Goal: Find specific page/section: Find specific page/section

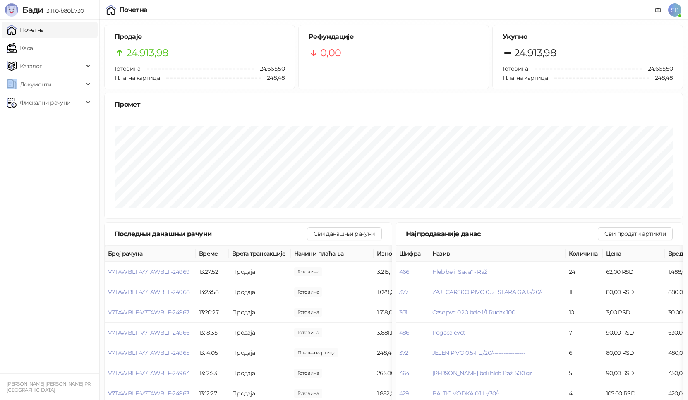
click at [22, 53] on link "Каса" at bounding box center [20, 48] width 26 height 17
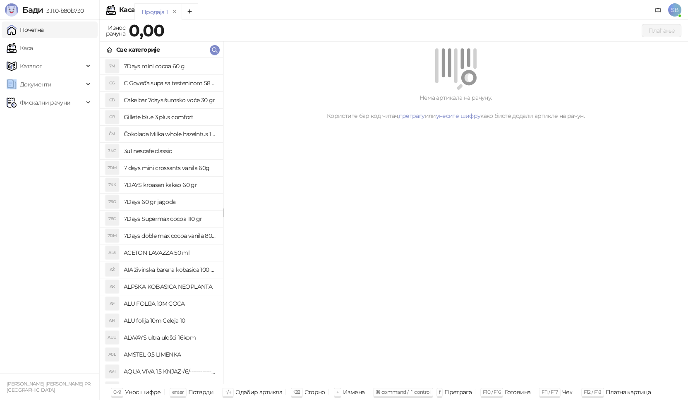
click at [37, 30] on link "Почетна" at bounding box center [25, 30] width 37 height 17
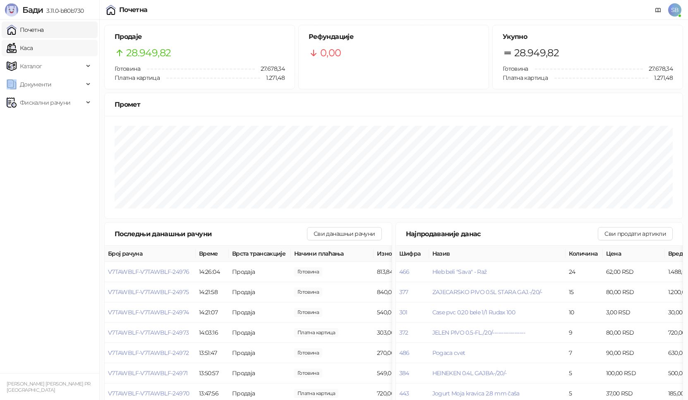
click at [29, 49] on link "Каса" at bounding box center [20, 48] width 26 height 17
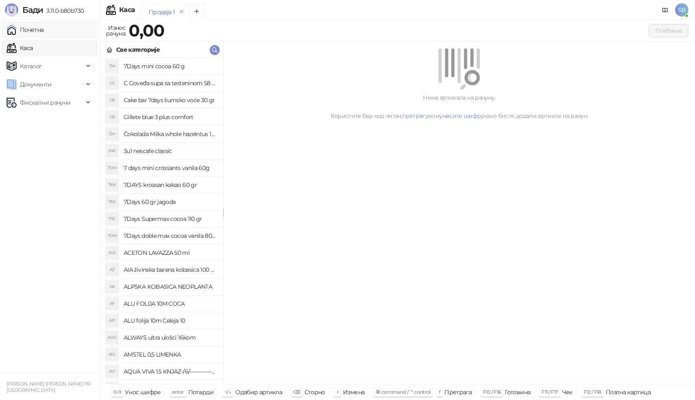
click at [29, 29] on link "Почетна" at bounding box center [25, 30] width 37 height 17
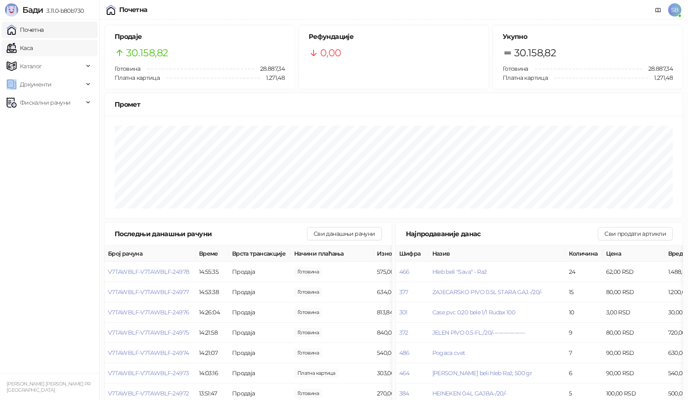
click at [22, 47] on link "Каса" at bounding box center [20, 48] width 26 height 17
